Goal: Find specific page/section: Find specific page/section

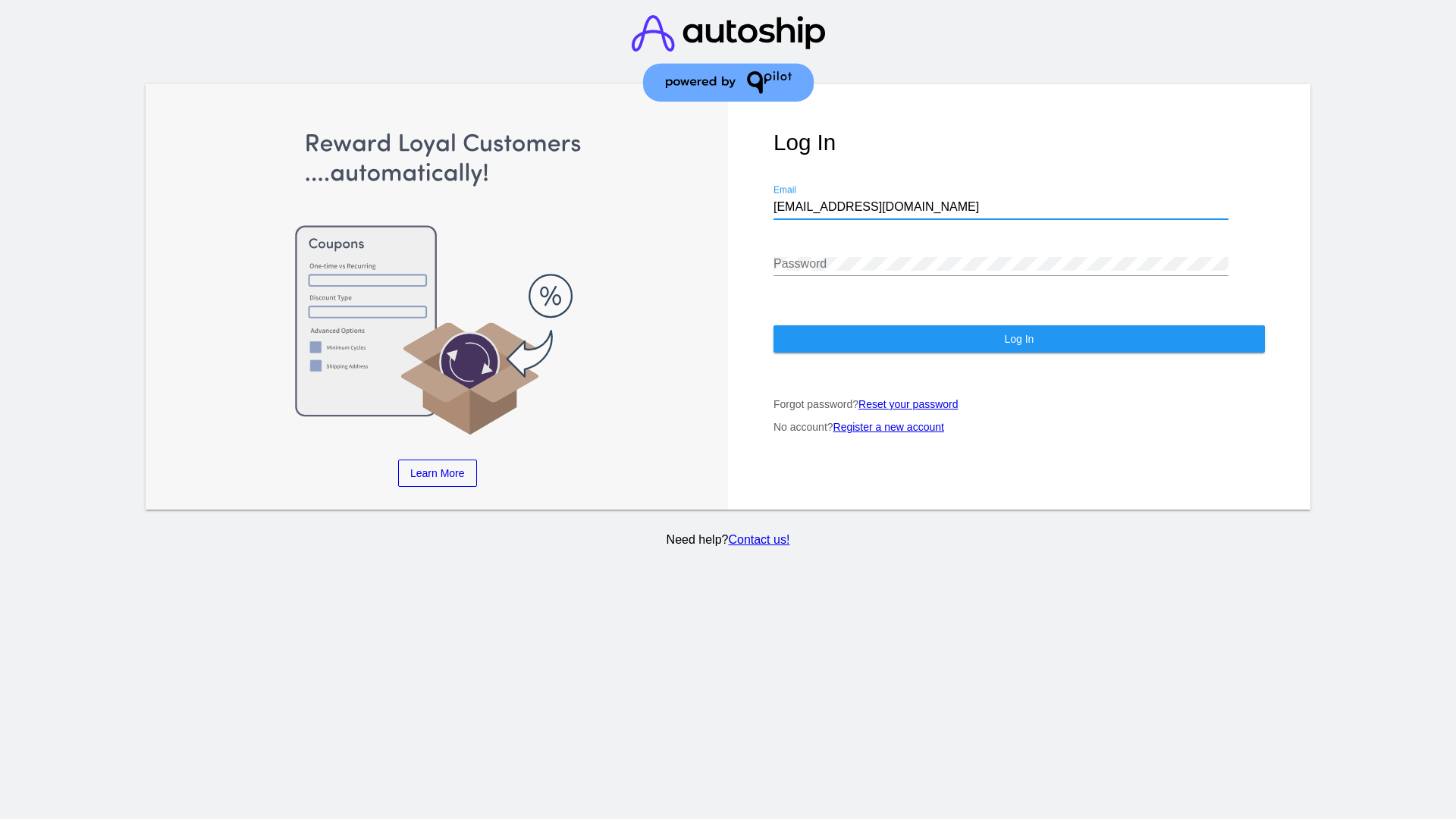
type input "[EMAIL_ADDRESS][DOMAIN_NAME]"
click at [1018, 339] on span "Log In" at bounding box center [1018, 339] width 29 height 12
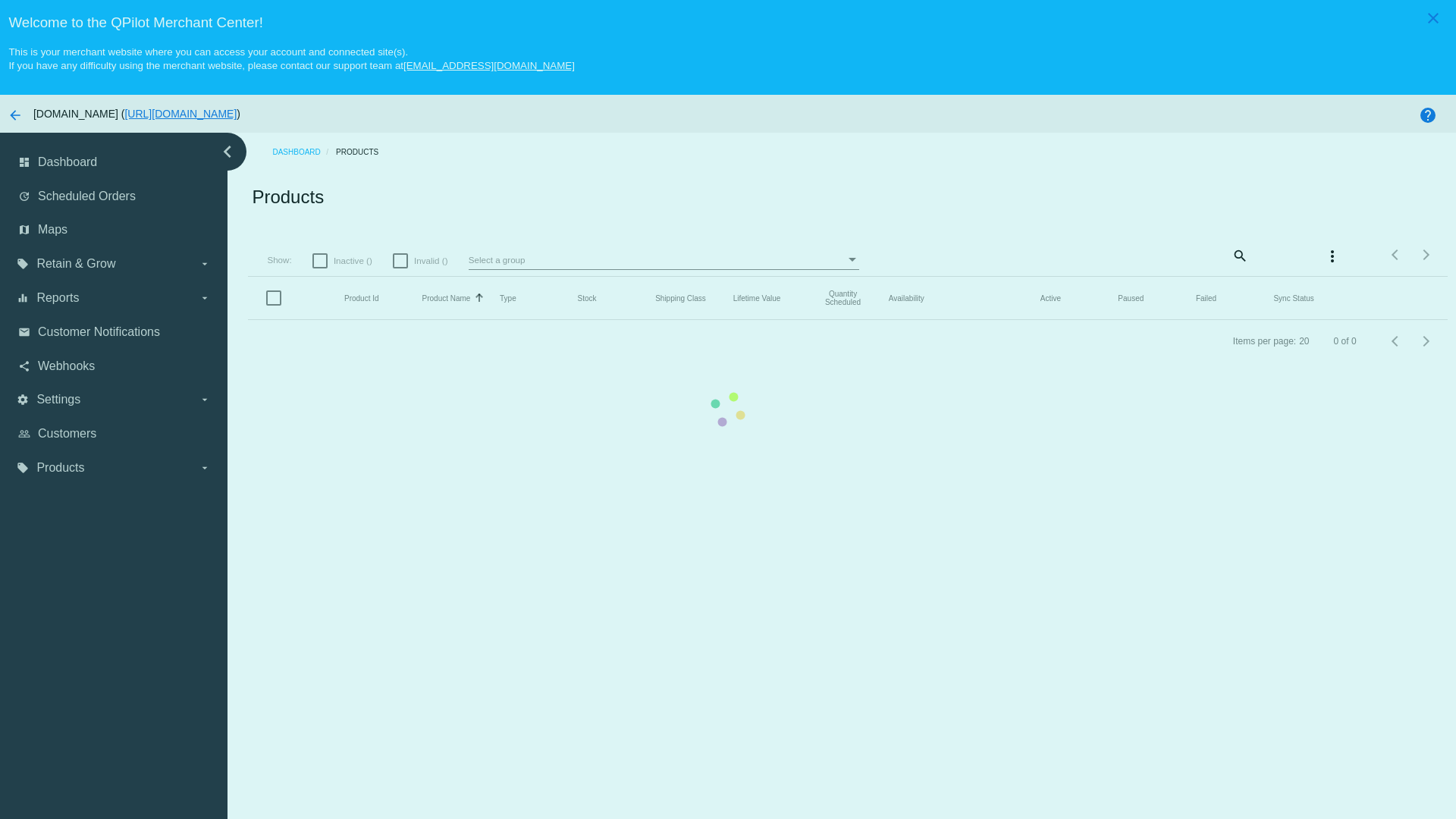
click at [1229, 255] on mat-icon "search" at bounding box center [1239, 255] width 18 height 23
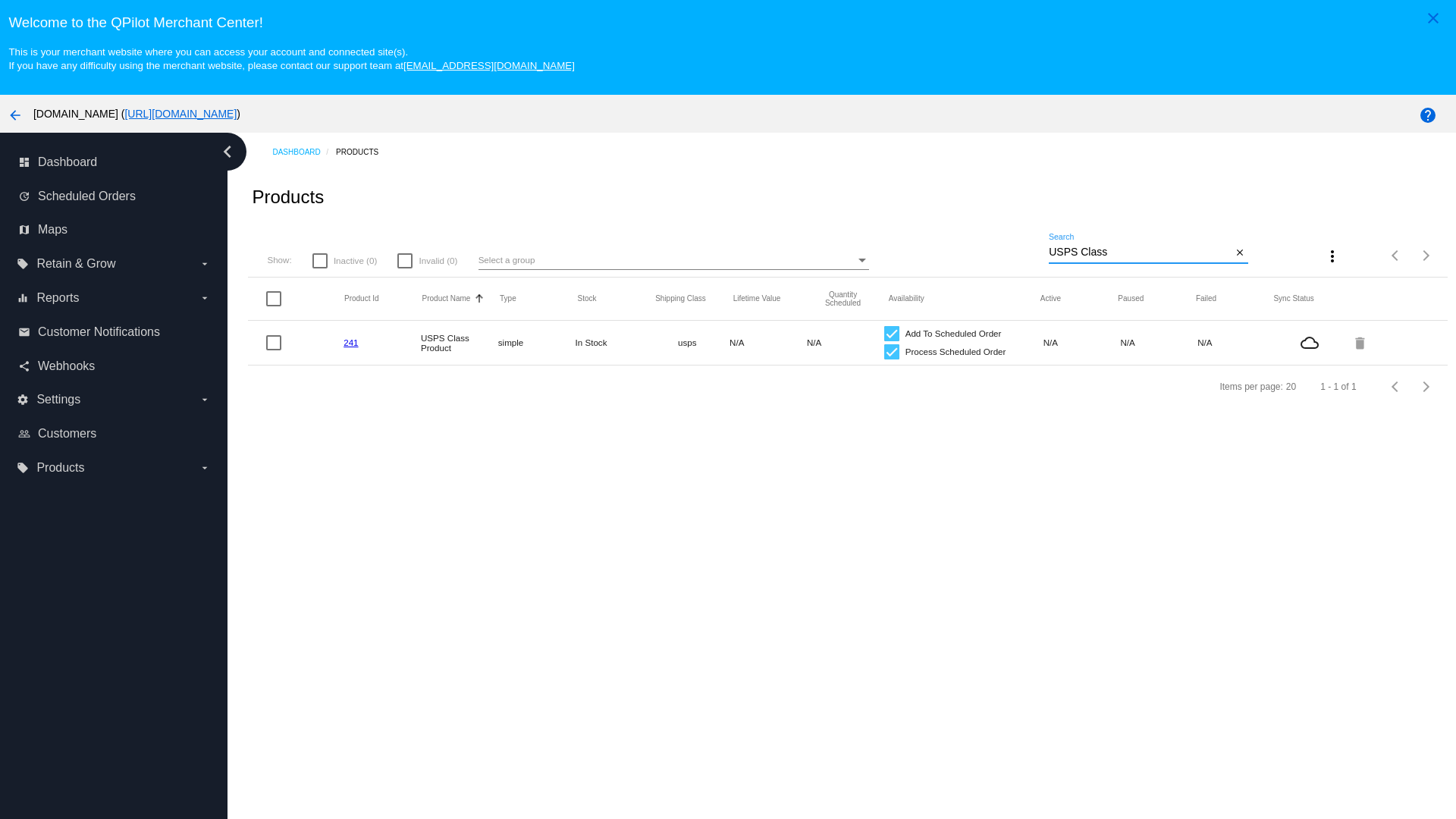
type input "Variable Enable"
